Goal: Task Accomplishment & Management: Manage account settings

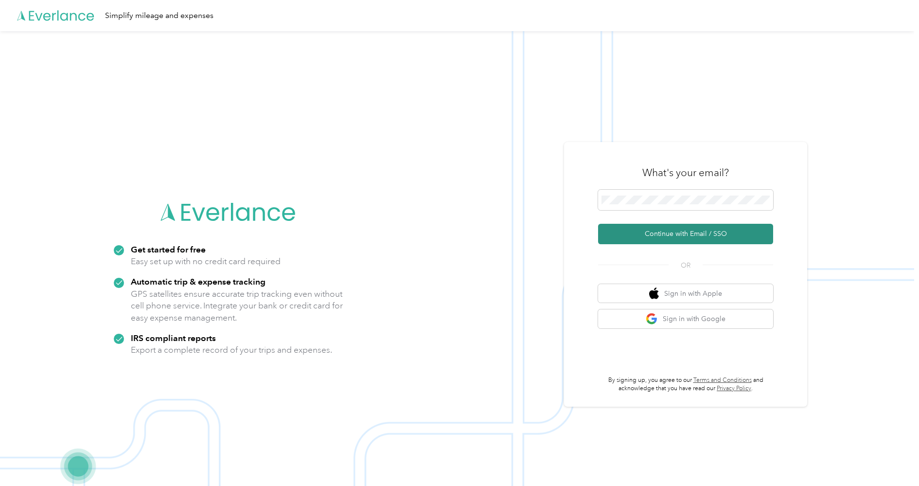
click at [645, 235] on button "Continue with Email / SSO" at bounding box center [685, 234] width 175 height 20
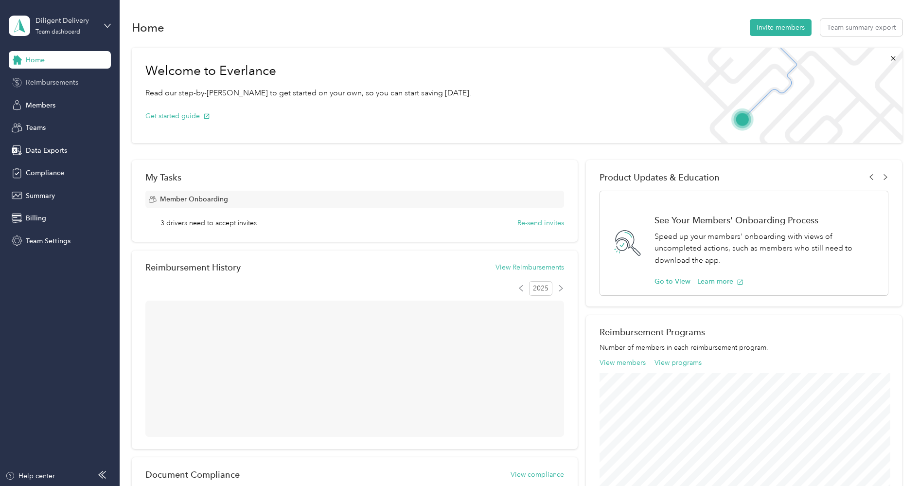
click at [67, 88] on div "Reimbursements" at bounding box center [60, 83] width 102 height 18
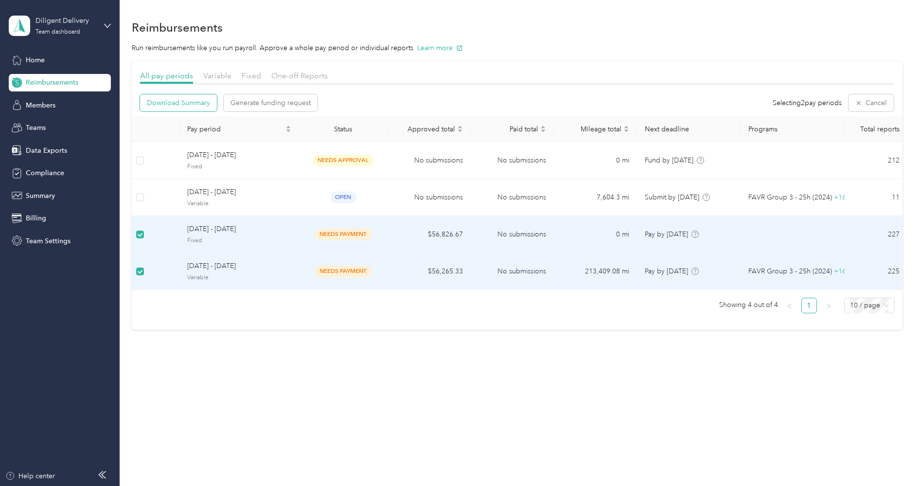
click at [181, 103] on span "Download Summary" at bounding box center [178, 103] width 63 height 10
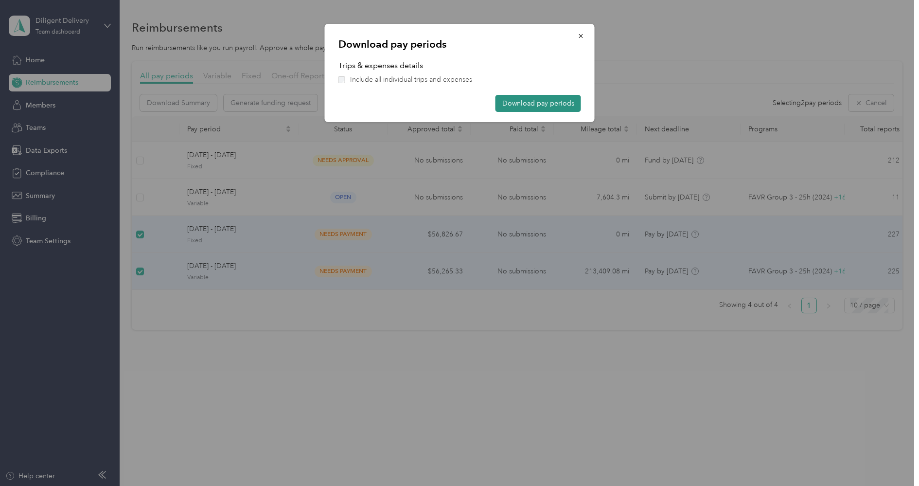
click at [521, 102] on button "Download pay periods" at bounding box center [538, 103] width 86 height 17
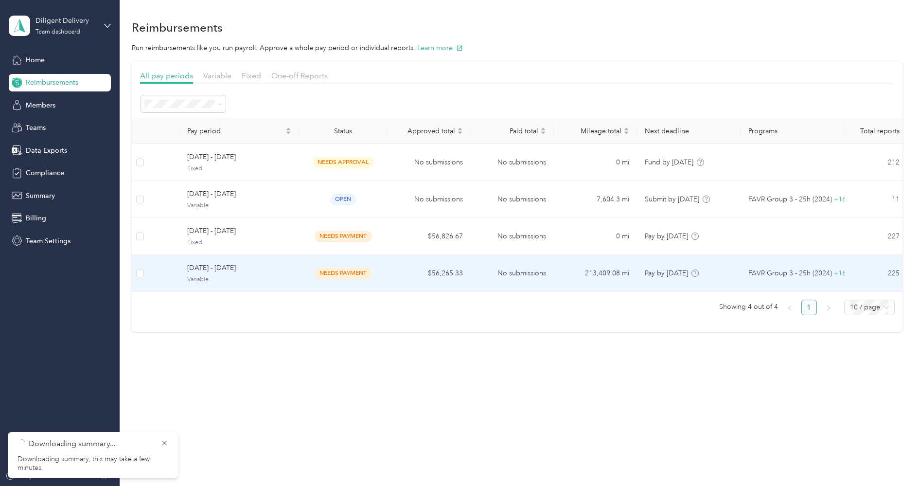
click at [488, 277] on td "No submissions" at bounding box center [512, 273] width 83 height 37
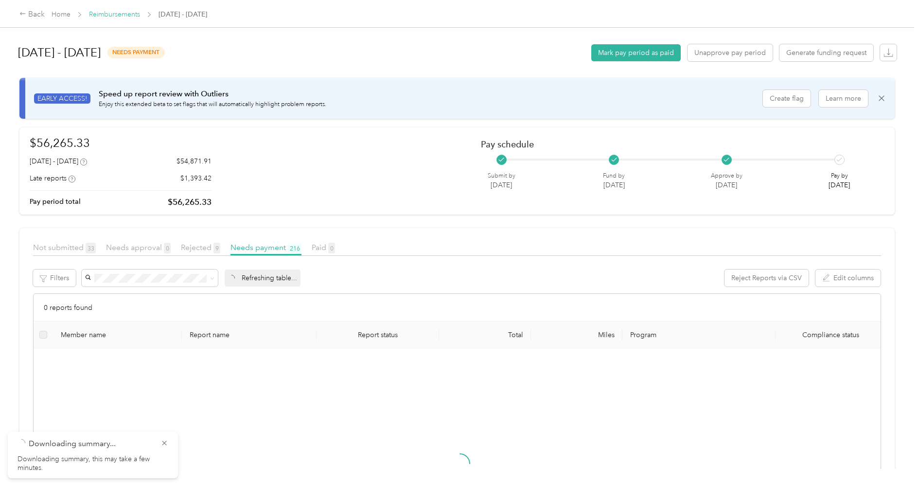
click at [123, 17] on link "Reimbursements" at bounding box center [114, 14] width 51 height 8
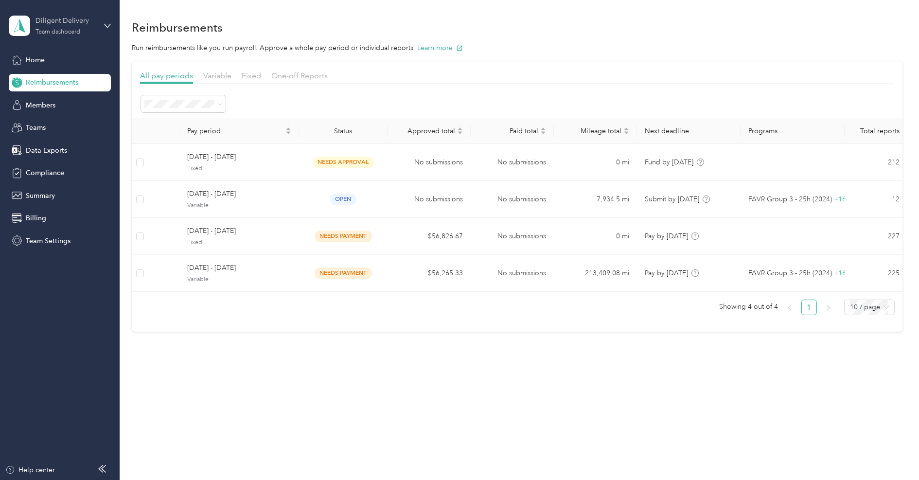
click at [47, 18] on div "Diligent Delivery" at bounding box center [65, 21] width 61 height 10
click at [39, 121] on div "Log out" at bounding box center [36, 124] width 37 height 10
